Goal: Transaction & Acquisition: Register for event/course

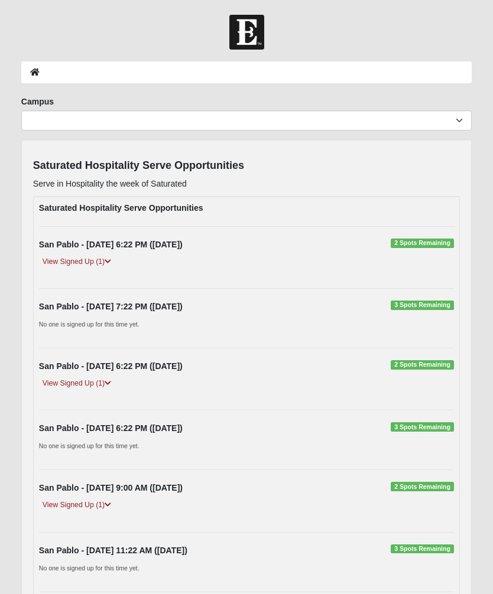
click at [88, 257] on link "View Signed Up (1)" at bounding box center [77, 262] width 76 height 12
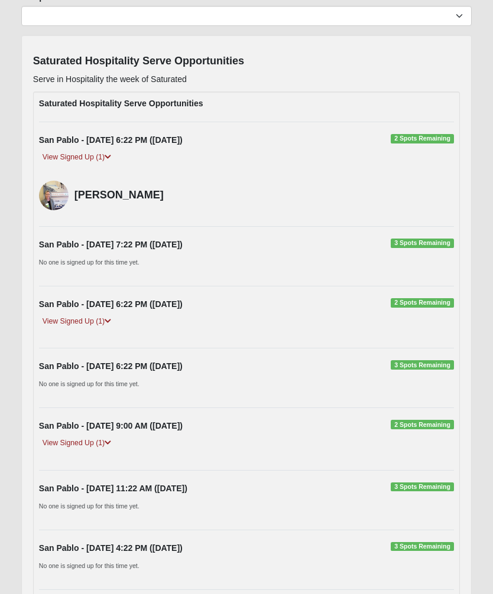
scroll to position [105, 0]
click at [89, 320] on link "View Signed Up (1)" at bounding box center [77, 321] width 76 height 12
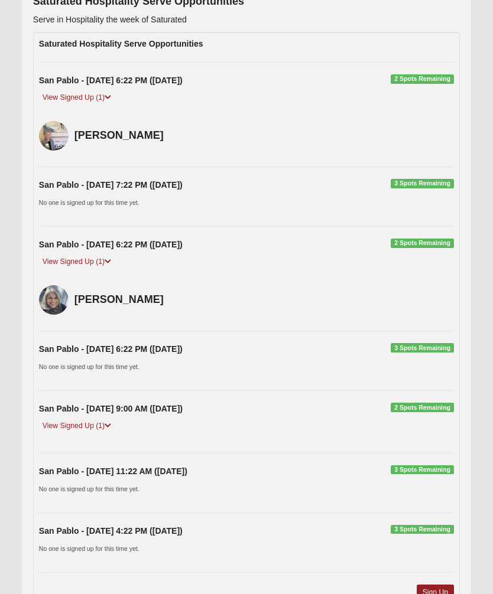
scroll to position [213, 0]
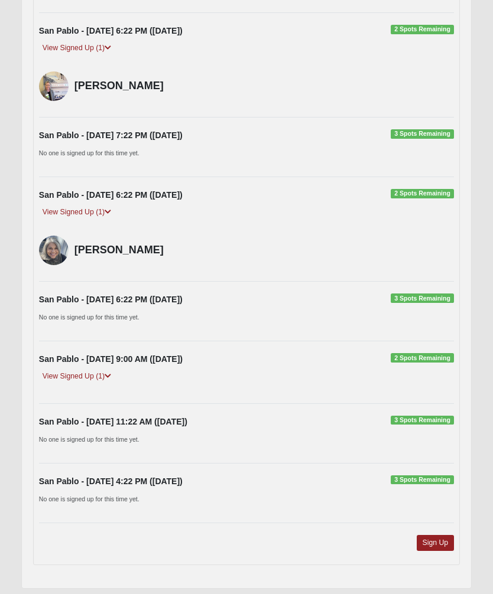
click at [85, 377] on link "View Signed Up (1)" at bounding box center [77, 377] width 76 height 12
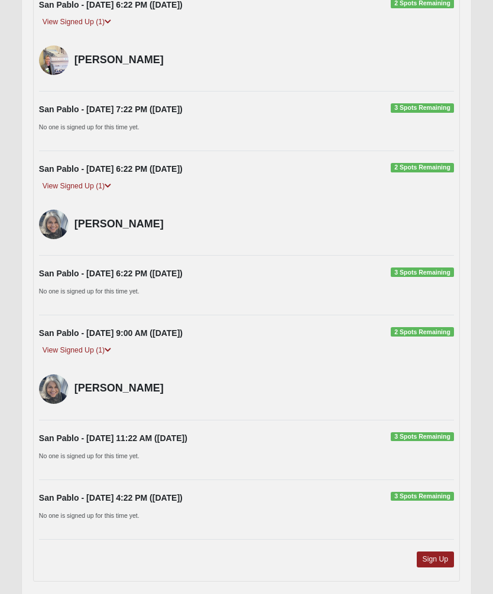
scroll to position [237, 0]
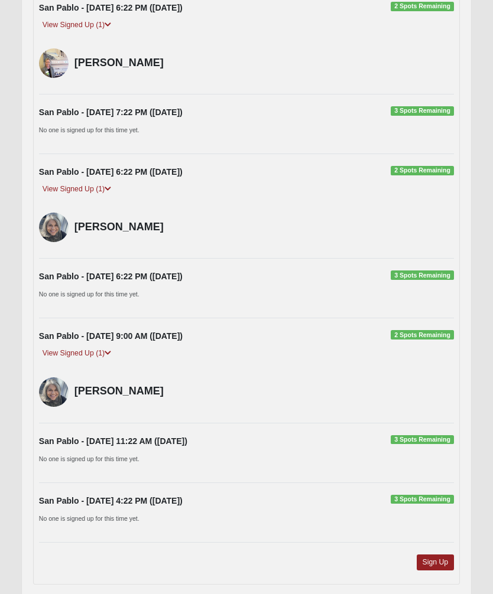
click at [434, 563] on link "Sign Up" at bounding box center [435, 563] width 38 height 16
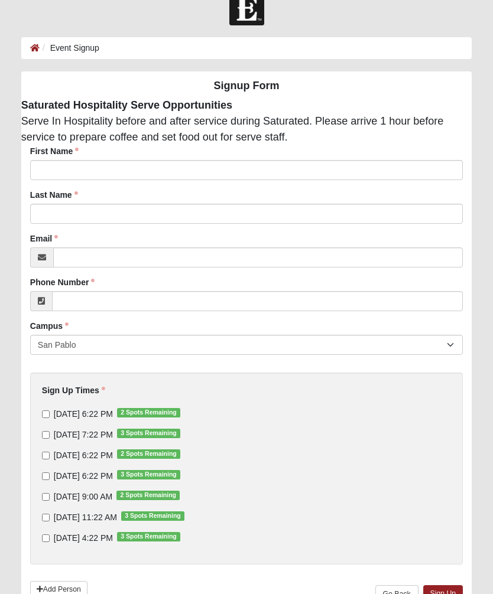
scroll to position [22, 0]
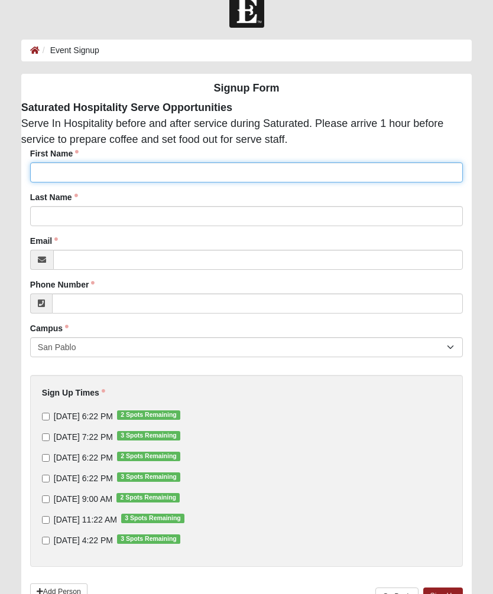
click at [64, 169] on input "First Name" at bounding box center [246, 172] width 432 height 20
type input "[PERSON_NAME]"
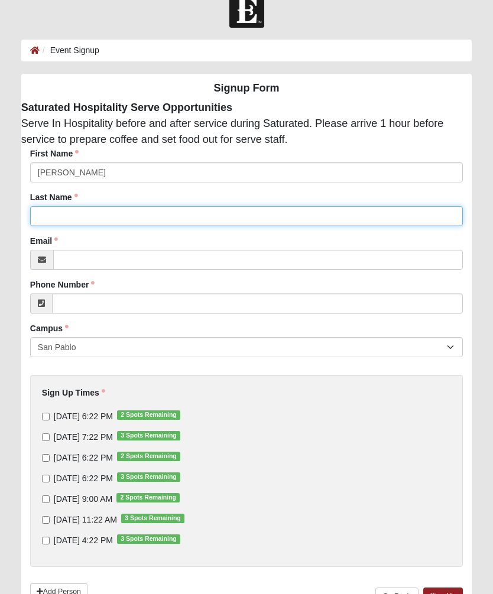
click at [218, 211] on input "Last Name" at bounding box center [246, 216] width 432 height 20
type input "Brace"
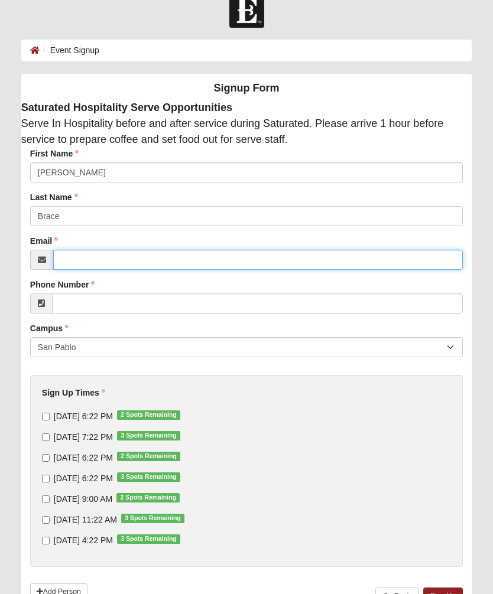
click at [222, 253] on input "Email" at bounding box center [257, 260] width 409 height 20
type input "[EMAIL_ADDRESS][DOMAIN_NAME]"
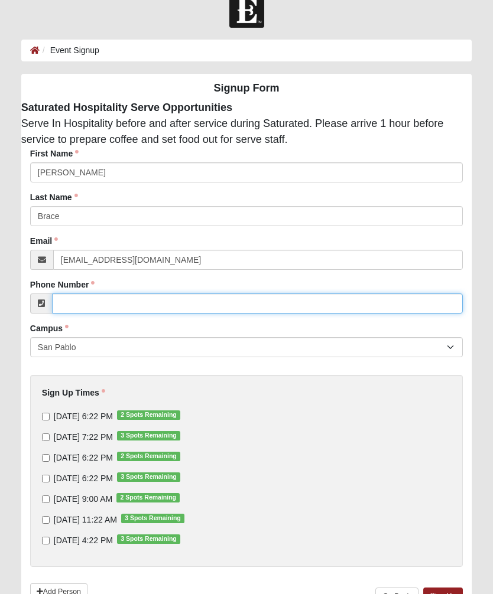
click at [280, 307] on input "Phone Number" at bounding box center [257, 304] width 410 height 20
click at [254, 312] on input "904910965" at bounding box center [257, 304] width 410 height 20
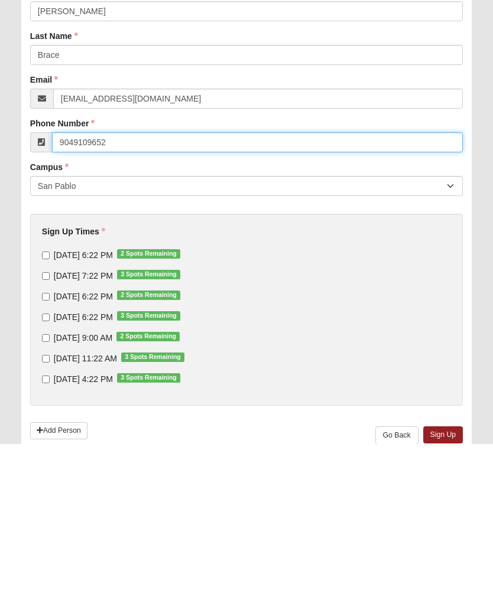
type input "9049109652"
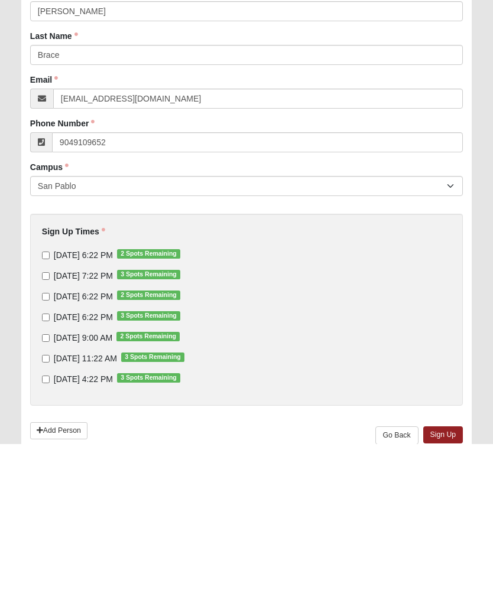
click at [47, 485] on input "[DATE] 9:00 AM 2 Spots Remaining" at bounding box center [46, 489] width 8 height 8
checkbox input "true"
type input "[PHONE_NUMBER]"
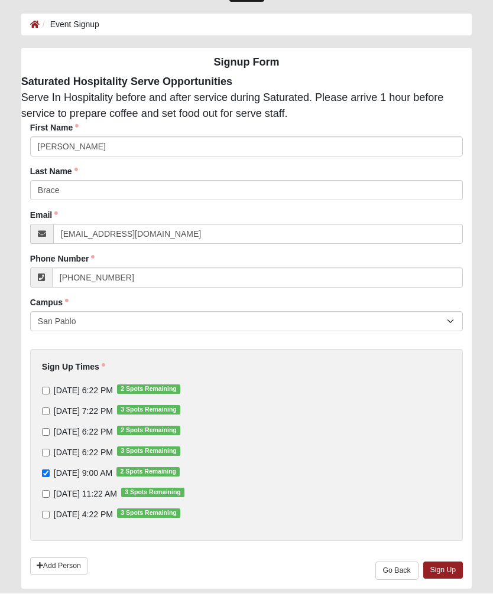
click at [453, 566] on link "Sign Up" at bounding box center [443, 570] width 40 height 17
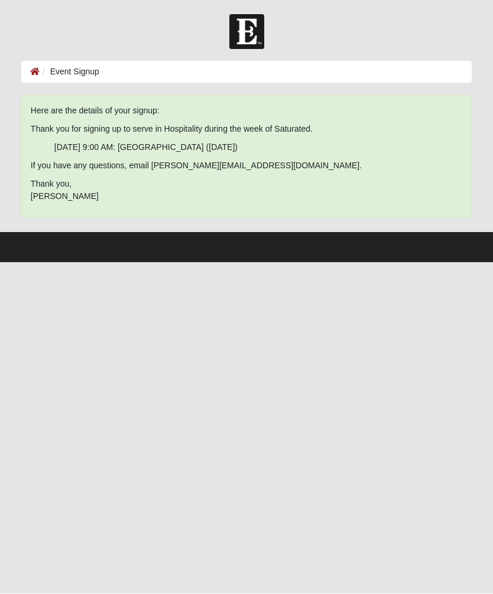
scroll to position [0, 0]
